Goal: Information Seeking & Learning: Learn about a topic

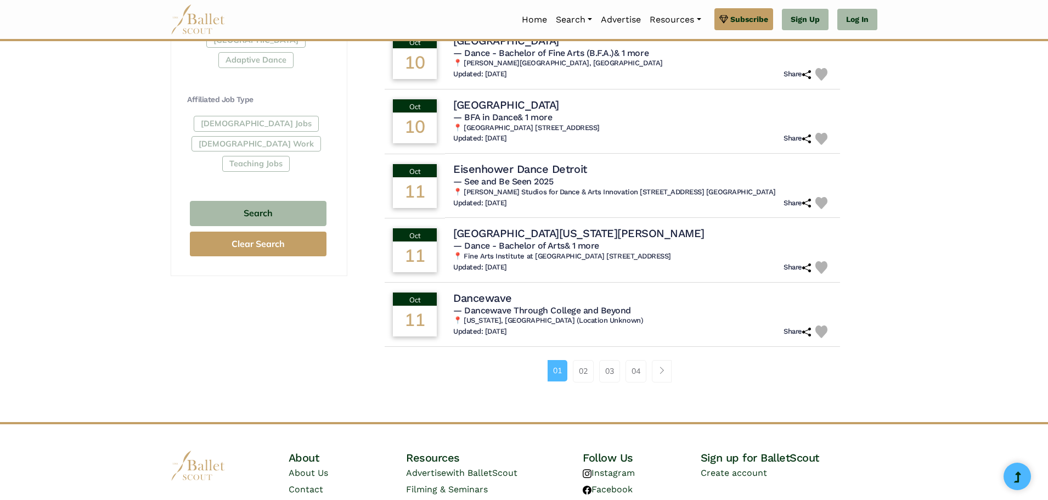
scroll to position [658, 0]
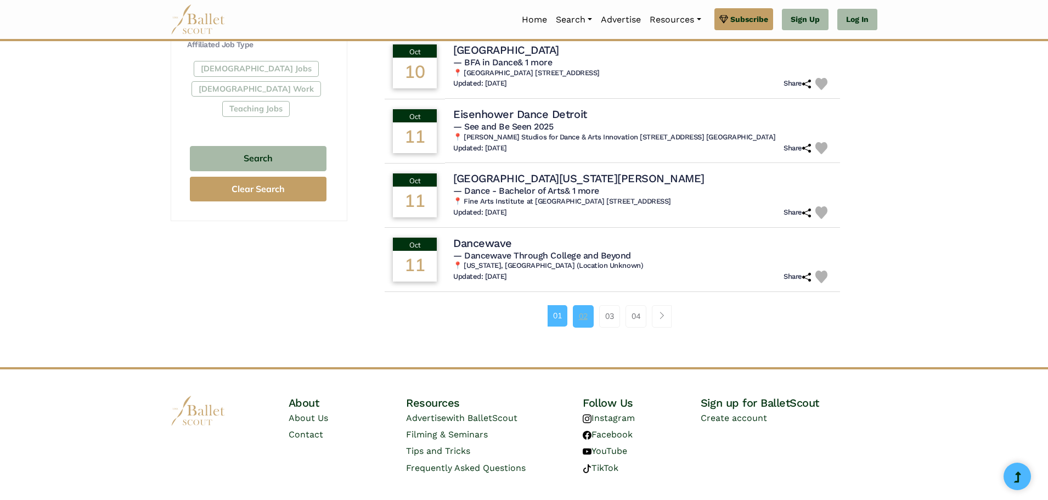
click at [588, 313] on link "02" at bounding box center [583, 316] width 21 height 22
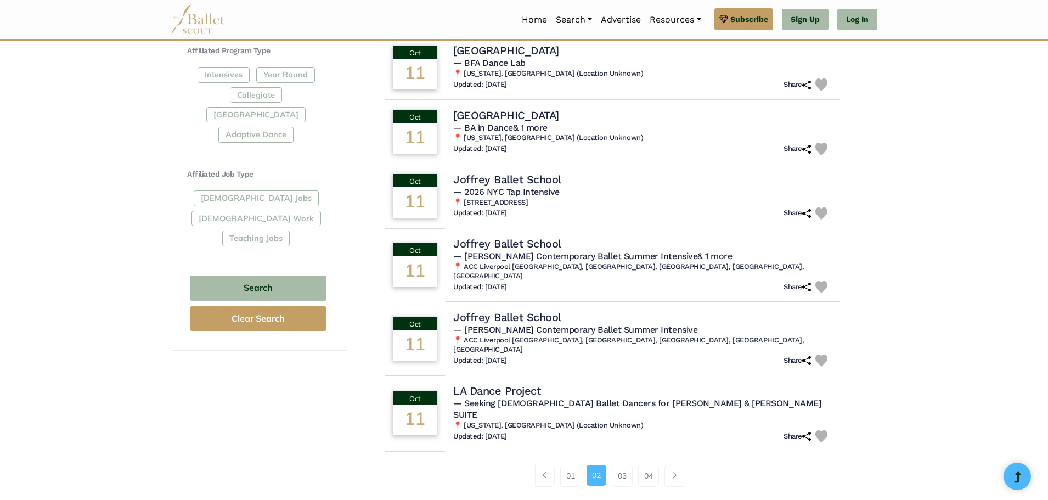
scroll to position [549, 0]
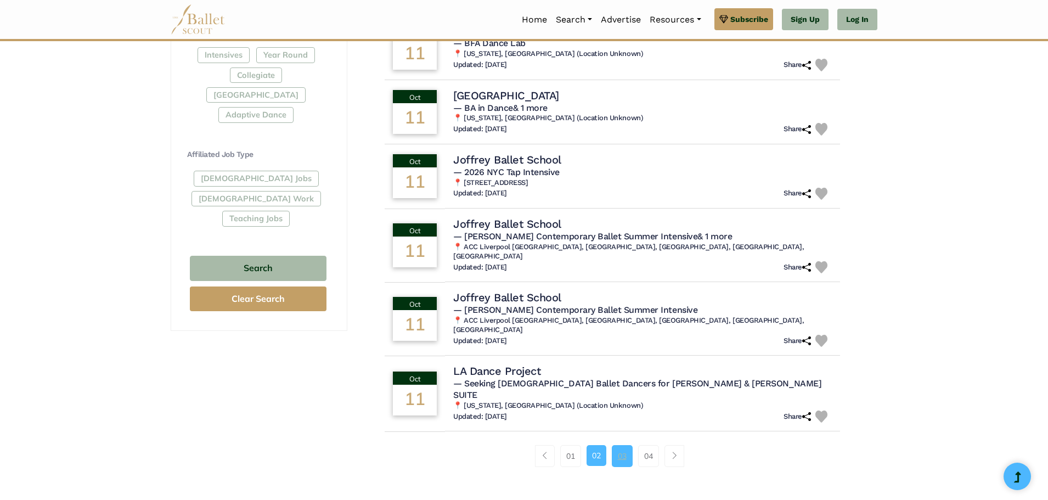
click at [628, 445] on link "03" at bounding box center [622, 456] width 21 height 22
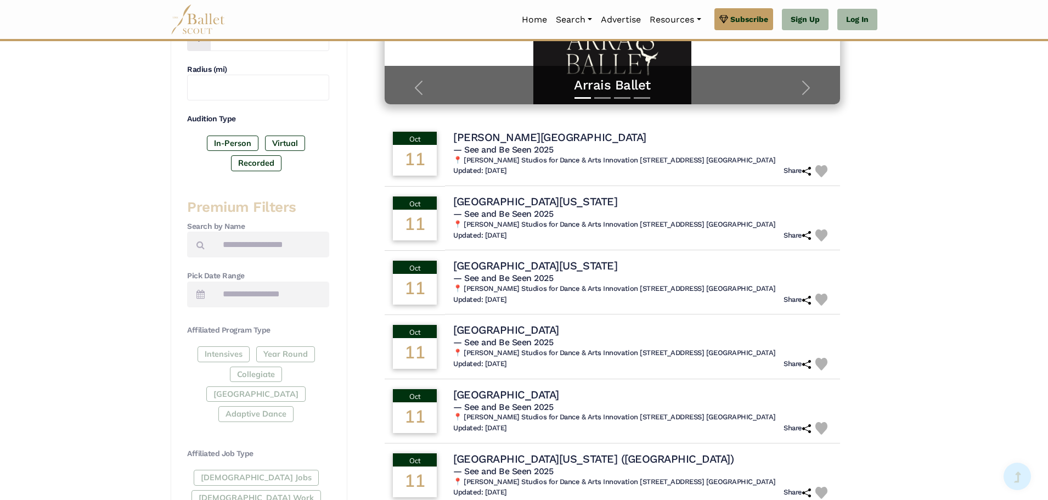
scroll to position [274, 0]
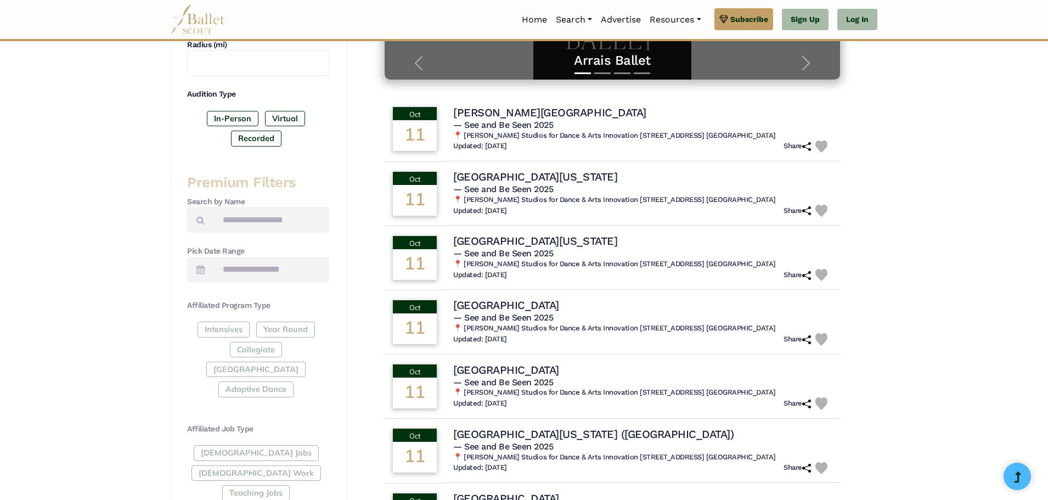
click at [311, 346] on div "Intensives Year Round Collegiate Post High School Adaptive Dance" at bounding box center [258, 362] width 142 height 80
click at [308, 360] on div "Intensives Year Round Collegiate Post High School Adaptive Dance" at bounding box center [258, 362] width 142 height 80
click at [221, 120] on label "In-Person" at bounding box center [233, 118] width 52 height 15
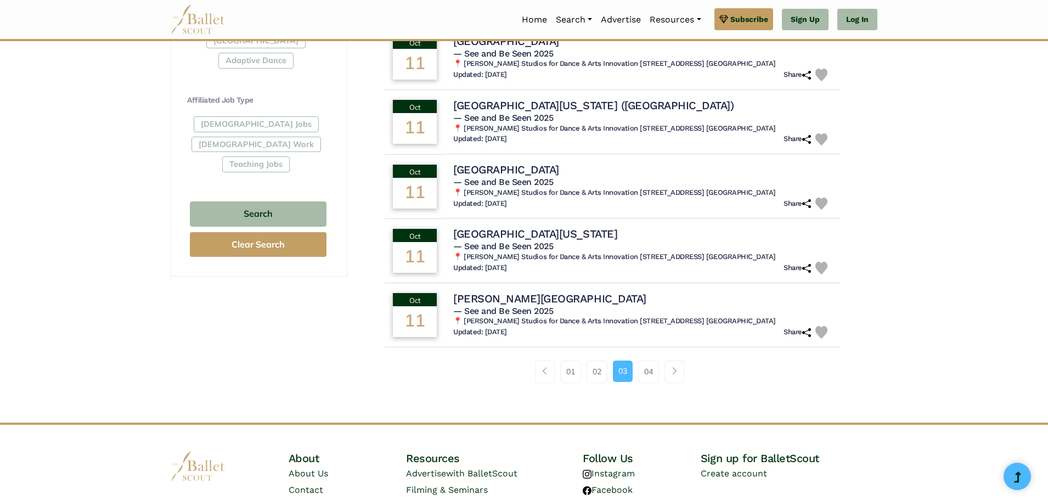
scroll to position [604, 0]
click at [655, 361] on link "04" at bounding box center [648, 371] width 21 height 22
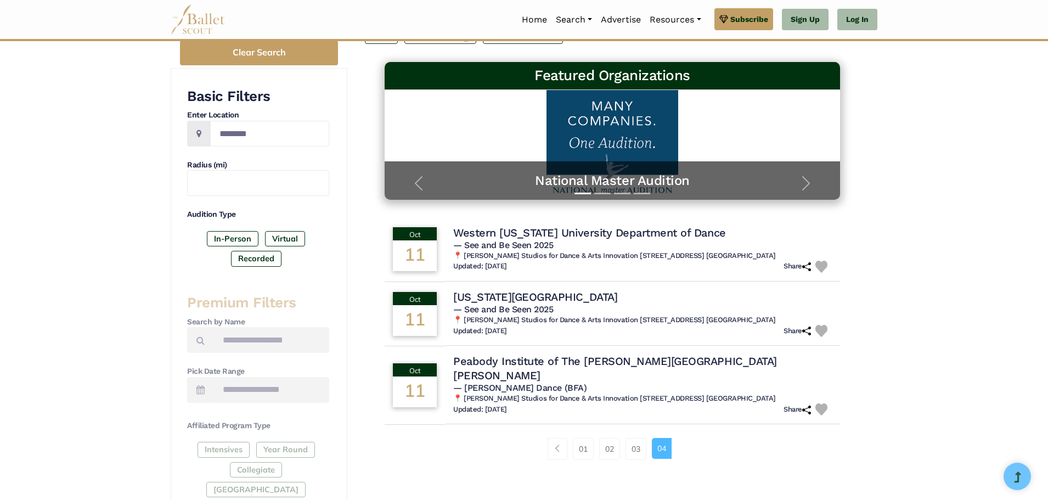
scroll to position [219, 0]
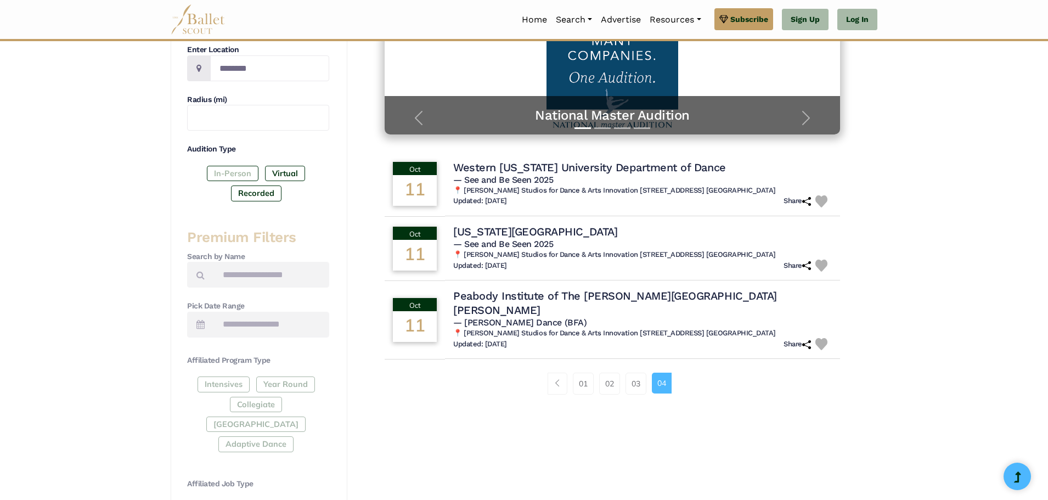
click at [240, 173] on label "In-Person" at bounding box center [233, 173] width 52 height 15
click at [269, 383] on div "Intensives Year Round Collegiate Post High School Adaptive Dance" at bounding box center [258, 416] width 142 height 80
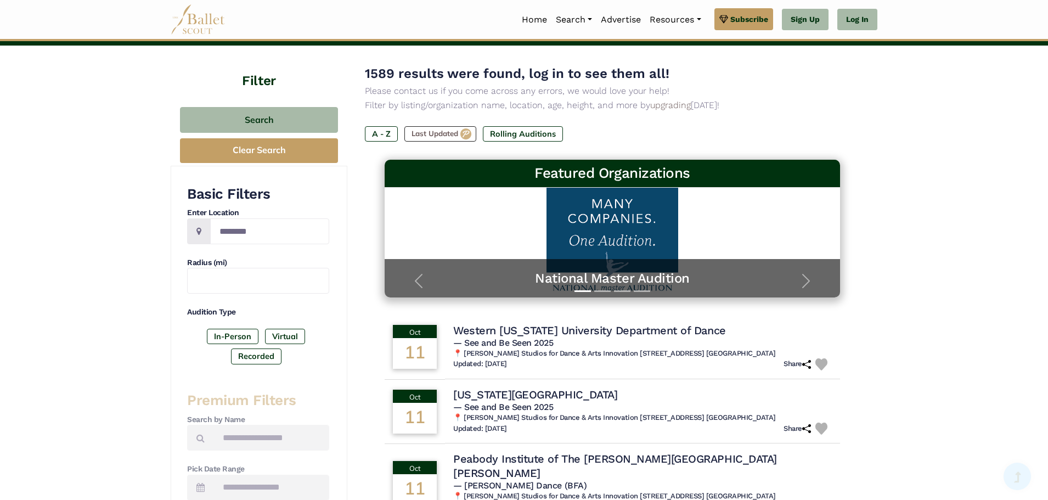
scroll to position [55, 0]
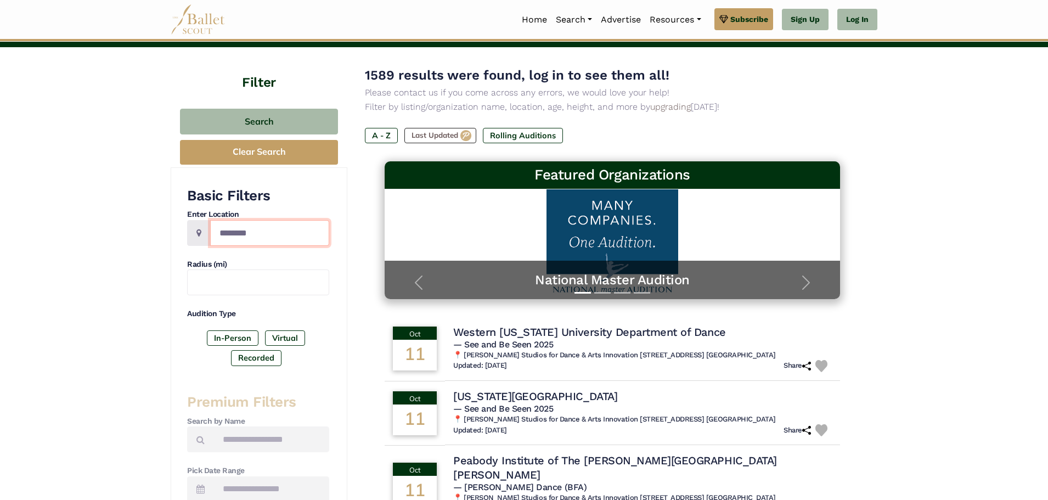
click at [218, 228] on input "Location" at bounding box center [269, 233] width 119 height 26
type input "********"
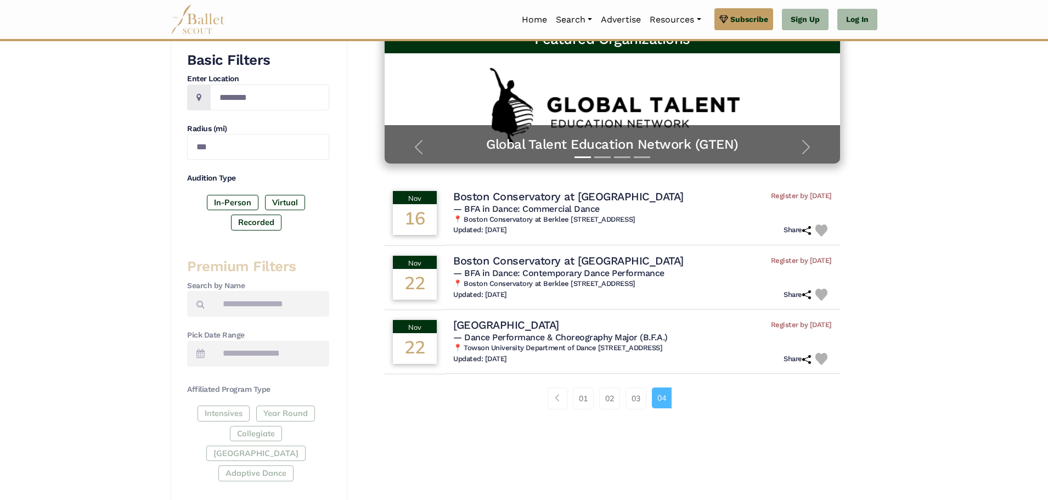
scroll to position [219, 0]
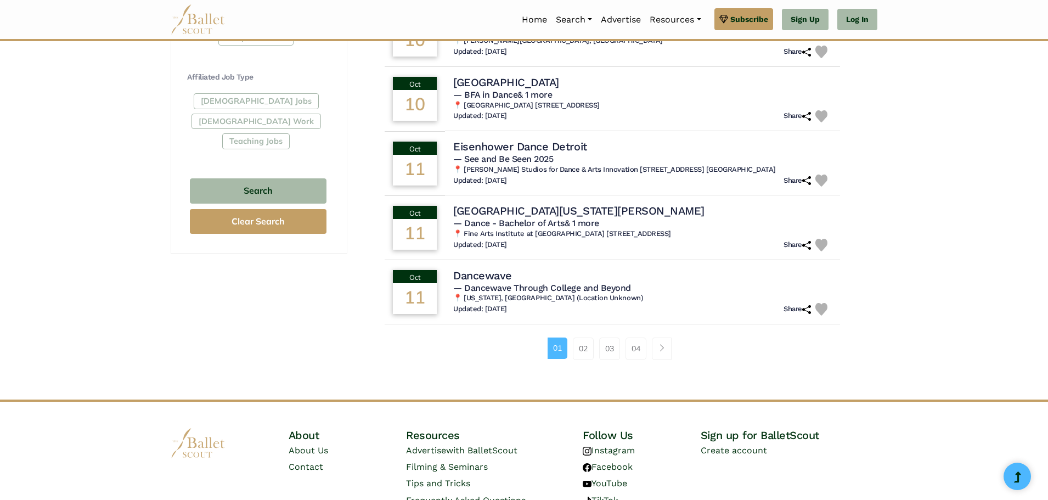
scroll to position [658, 0]
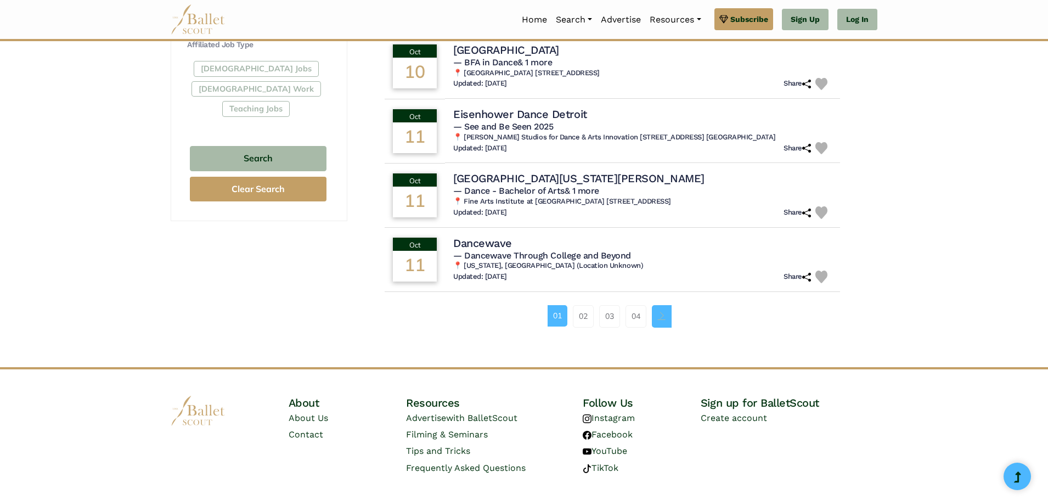
click at [666, 316] on span "Page navigation example" at bounding box center [662, 316] width 8 height 8
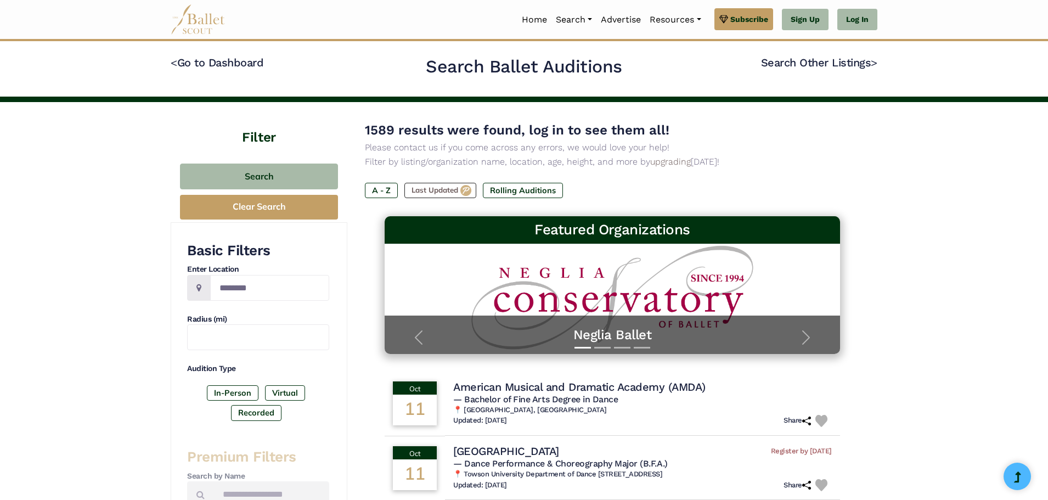
drag, startPoint x: 0, startPoint y: 0, endPoint x: 666, endPoint y: 316, distance: 736.6
click at [666, 316] on div "Neglia Ballet" at bounding box center [612, 335] width 455 height 38
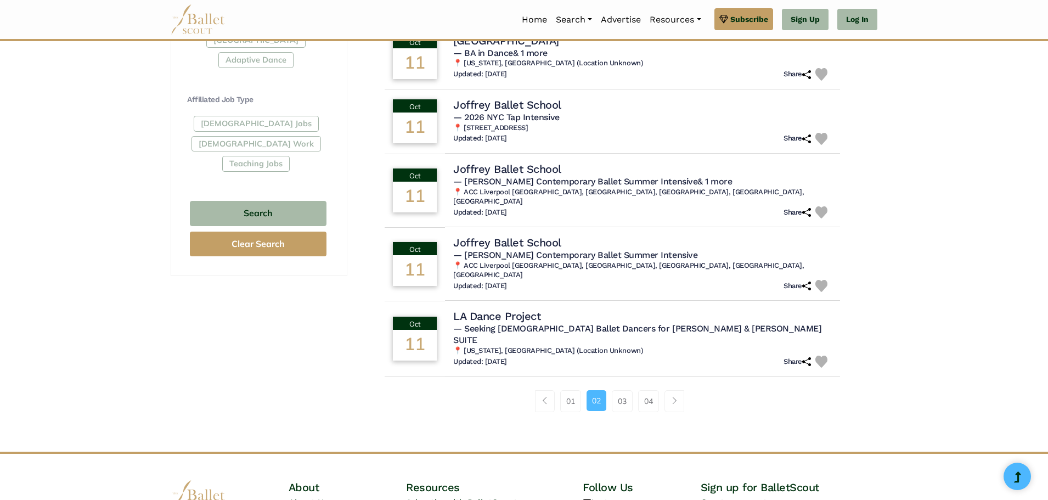
scroll to position [658, 0]
